Goal: Transaction & Acquisition: Book appointment/travel/reservation

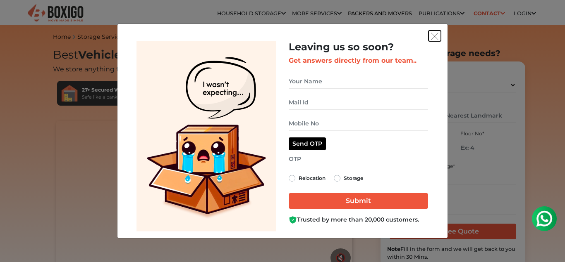
click at [437, 37] on img "get free quote dialog" at bounding box center [434, 36] width 7 height 7
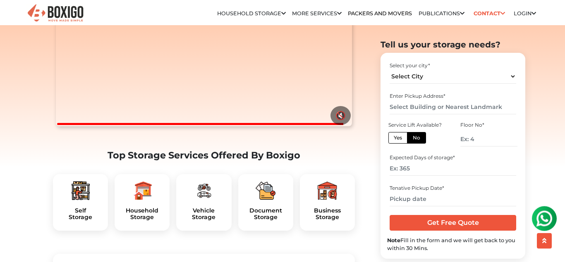
scroll to position [211, 0]
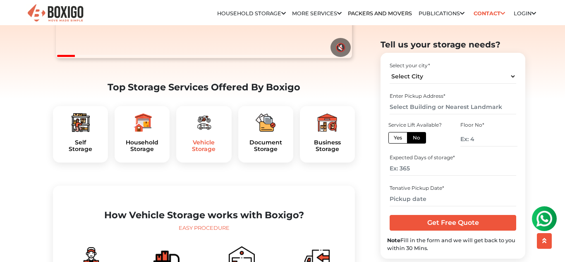
click at [203, 153] on h5 "Vehicle Storage" at bounding box center [204, 146] width 42 height 14
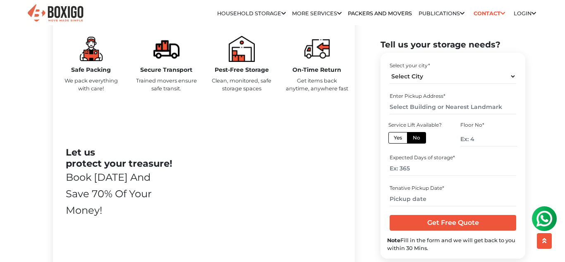
scroll to position [590, 0]
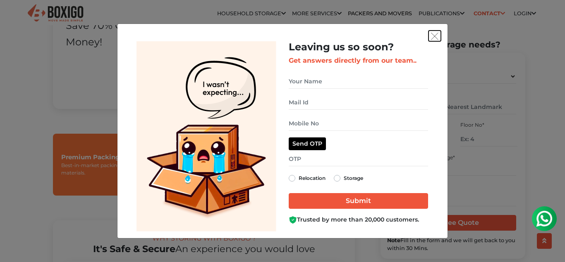
click at [436, 35] on img "get free quote dialog" at bounding box center [434, 36] width 7 height 7
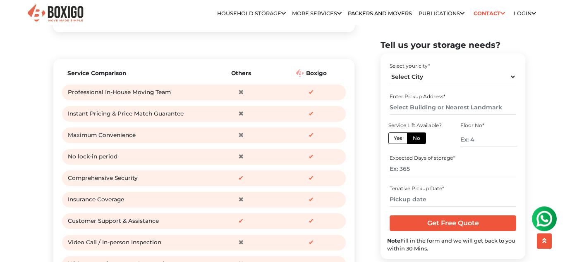
scroll to position [1054, 0]
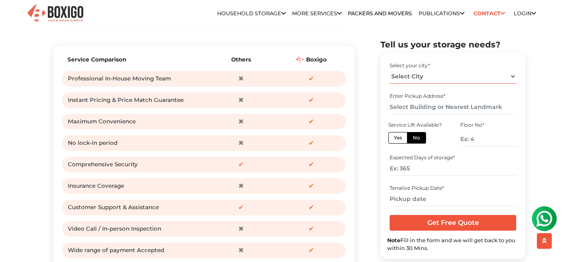
click at [389, 69] on select "Select City Bangalore Bengaluru Bhopal Bhubaneswar Chennai Coimbatore Cuttack D…" at bounding box center [452, 76] width 126 height 14
select select "Pune"
click option "Pune" at bounding box center [0, 0] width 0 height 0
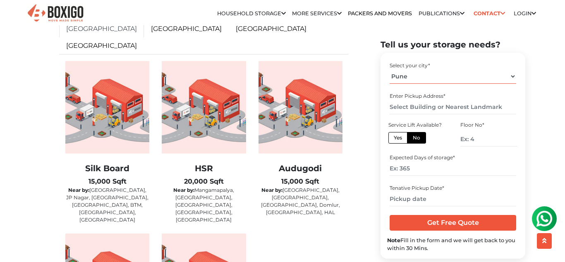
scroll to position [1307, 0]
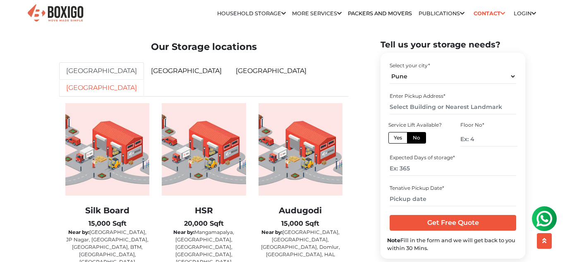
click at [144, 87] on link "[GEOGRAPHIC_DATA]" at bounding box center [101, 87] width 85 height 17
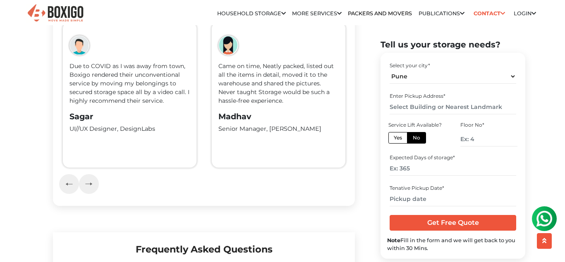
scroll to position [1583, 0]
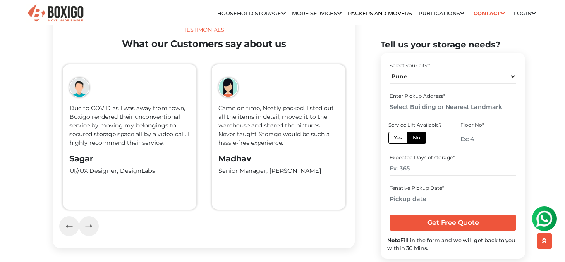
click at [100, 217] on div at bounding box center [203, 227] width 289 height 20
click at [88, 217] on button "button" at bounding box center [89, 227] width 20 height 20
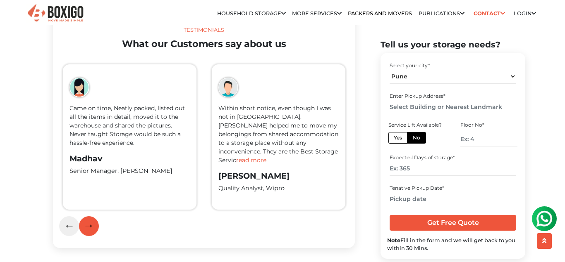
click at [87, 224] on img "button" at bounding box center [89, 226] width 7 height 4
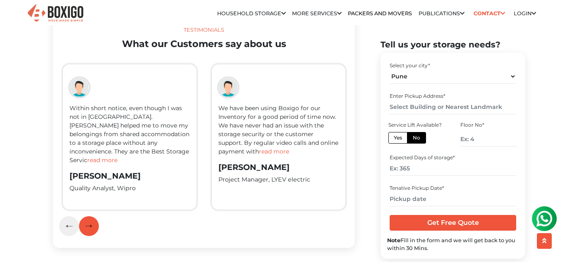
click at [87, 224] on img "button" at bounding box center [89, 226] width 7 height 4
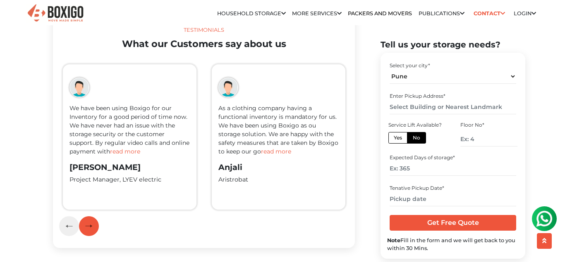
click at [87, 224] on img "button" at bounding box center [89, 226] width 7 height 4
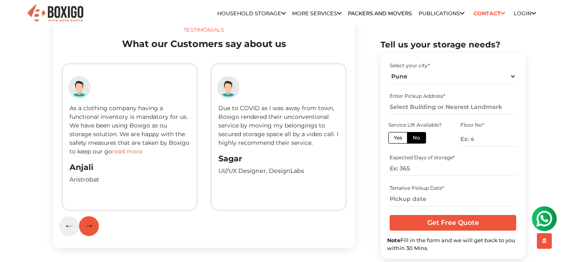
click at [87, 224] on img "button" at bounding box center [89, 226] width 7 height 4
